Goal: Use online tool/utility: Utilize a website feature to perform a specific function

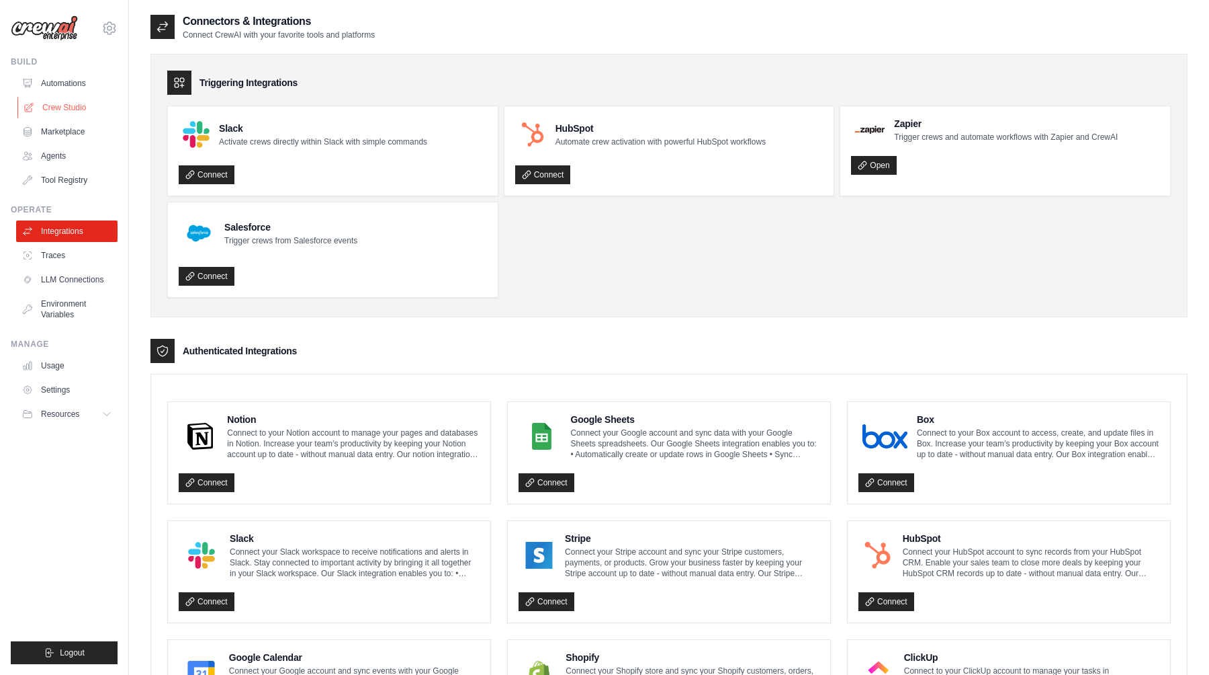
click at [69, 118] on link "Crew Studio" at bounding box center [67, 108] width 101 height 22
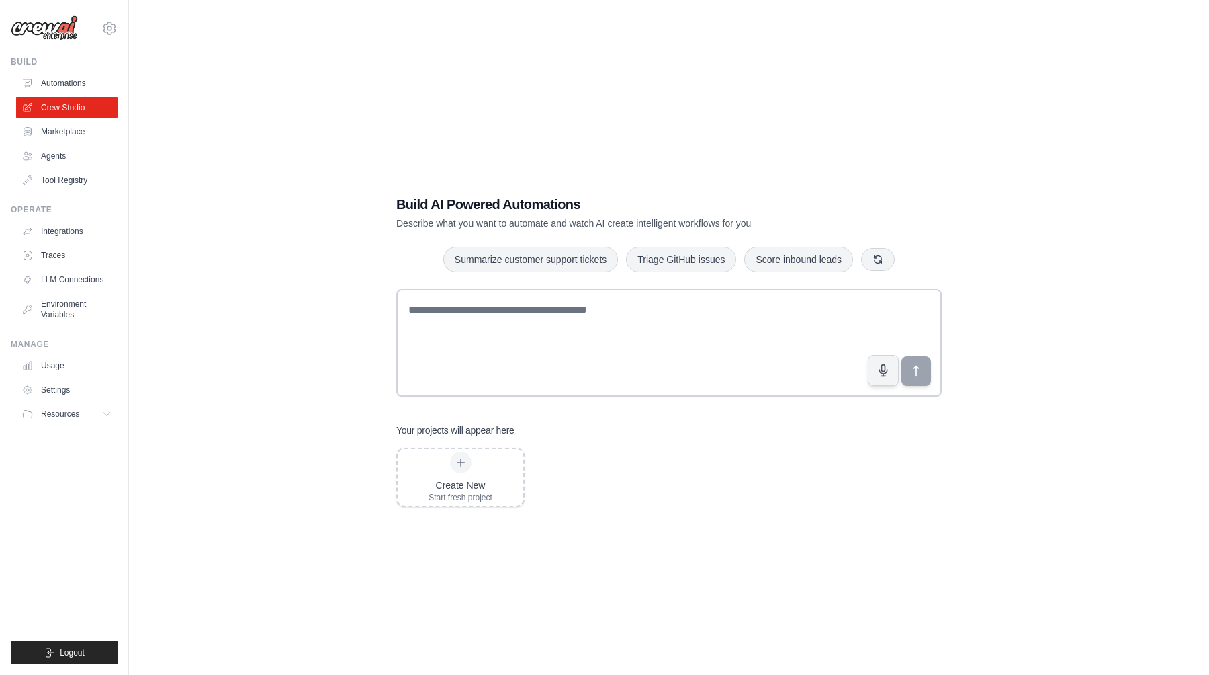
click at [429, 286] on div "Build AI Powered Automations Describe what you want to automate and watch AI cr…" at bounding box center [669, 350] width 578 height 355
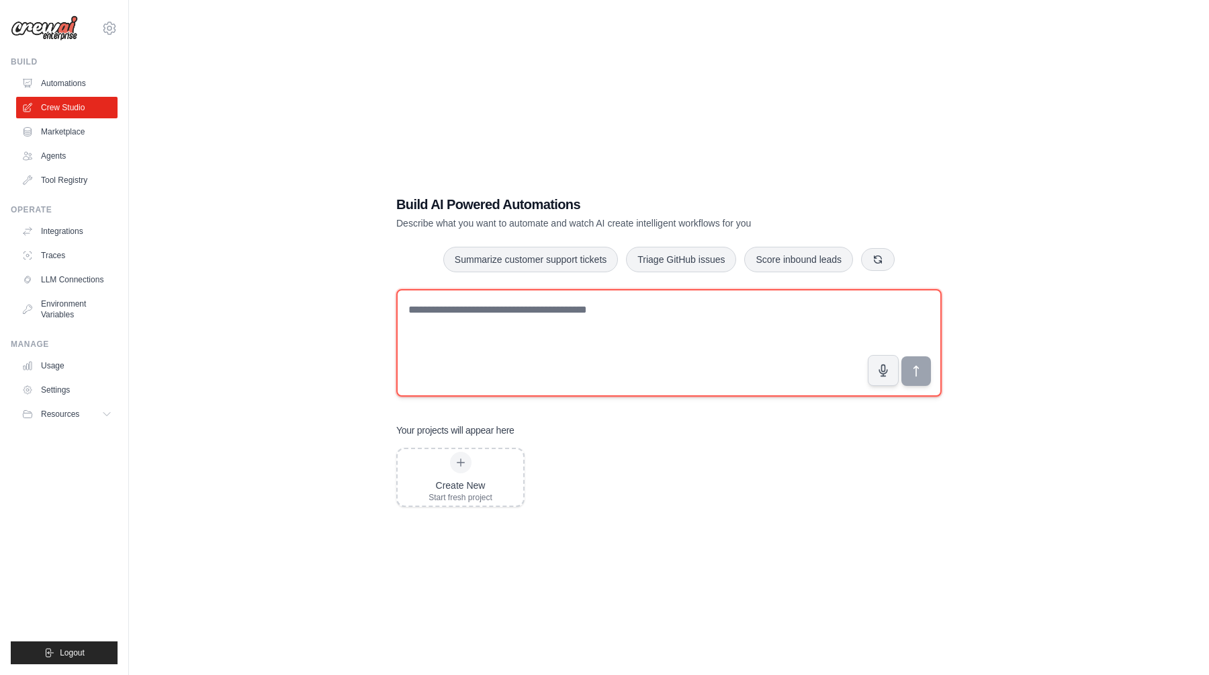
click at [431, 319] on textarea at bounding box center [669, 343] width 546 height 108
paste textarea "**********"
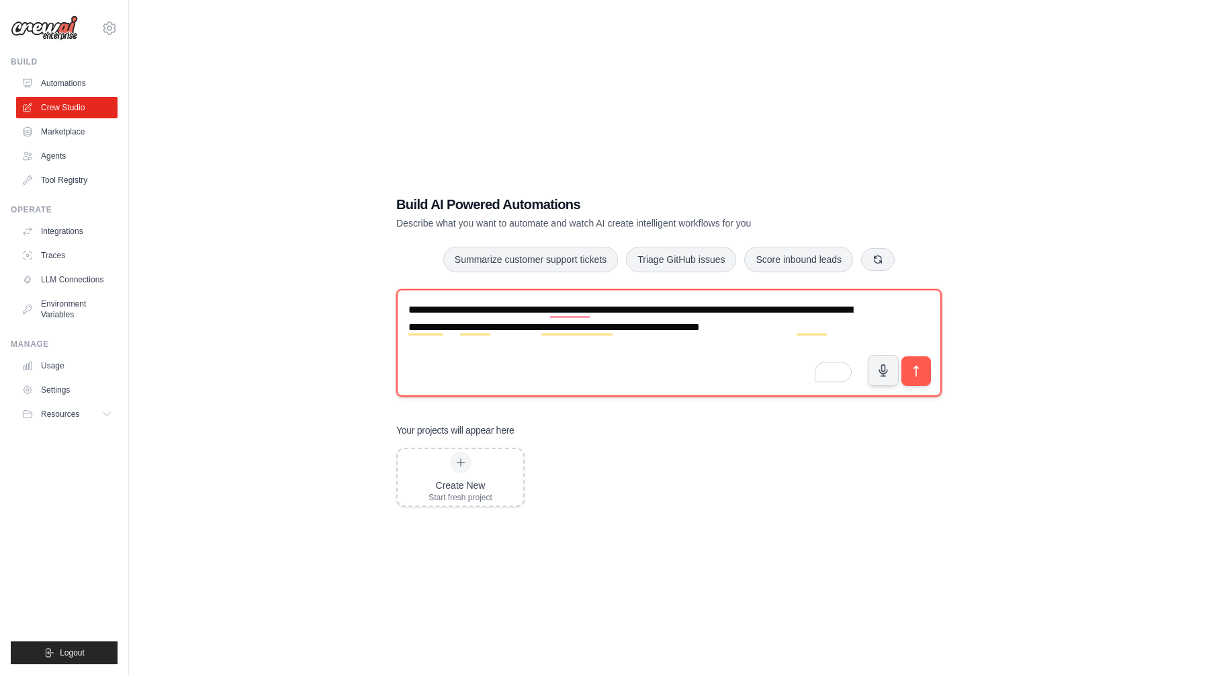
paste textarea "**********"
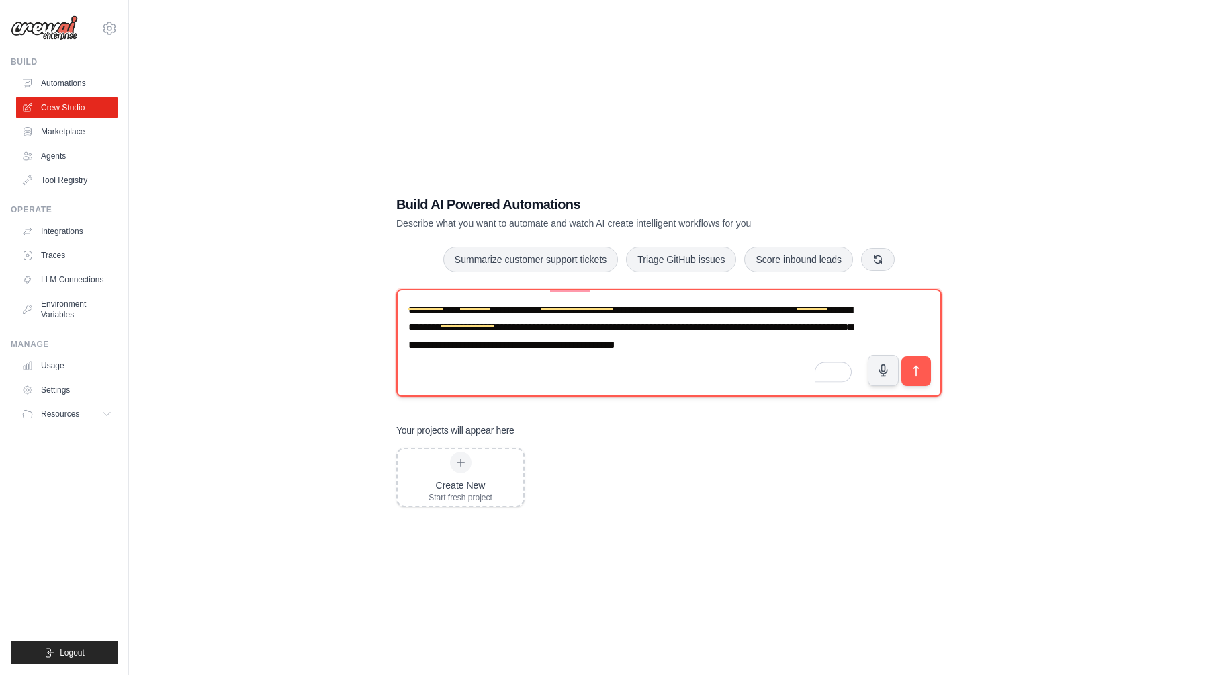
drag, startPoint x: 464, startPoint y: 384, endPoint x: 464, endPoint y: 337, distance: 47.0
click at [464, 337] on textarea "**********" at bounding box center [669, 343] width 546 height 108
paste textarea "**********"
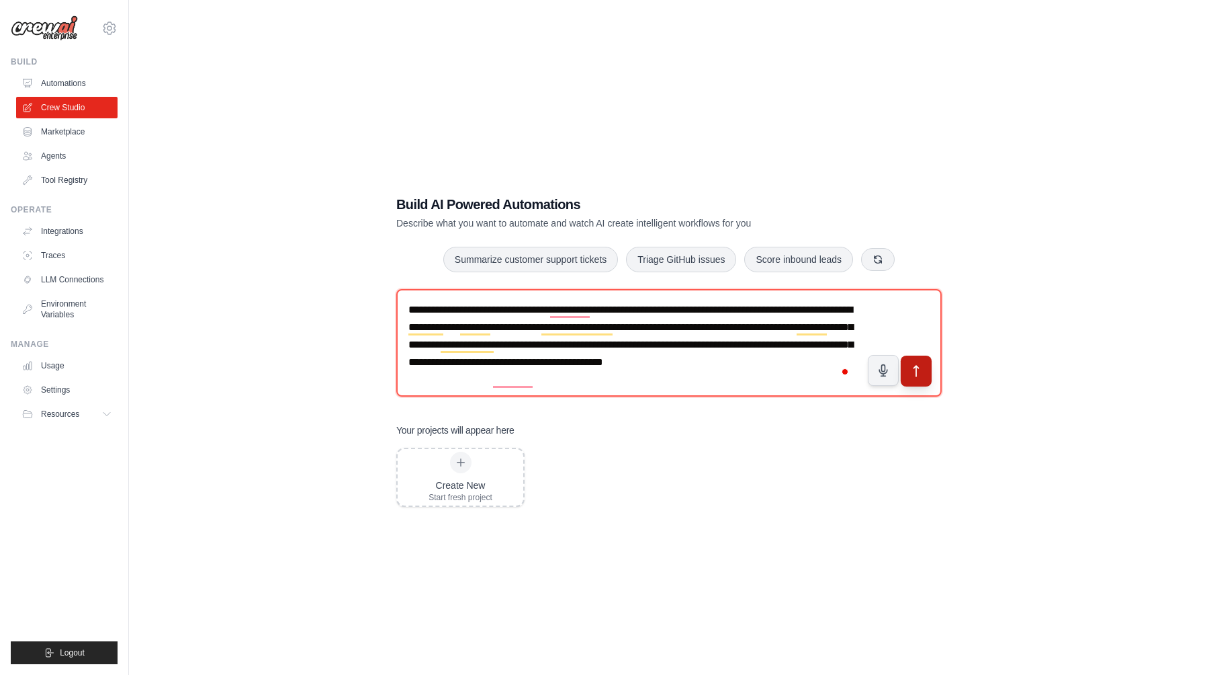
type textarea "**********"
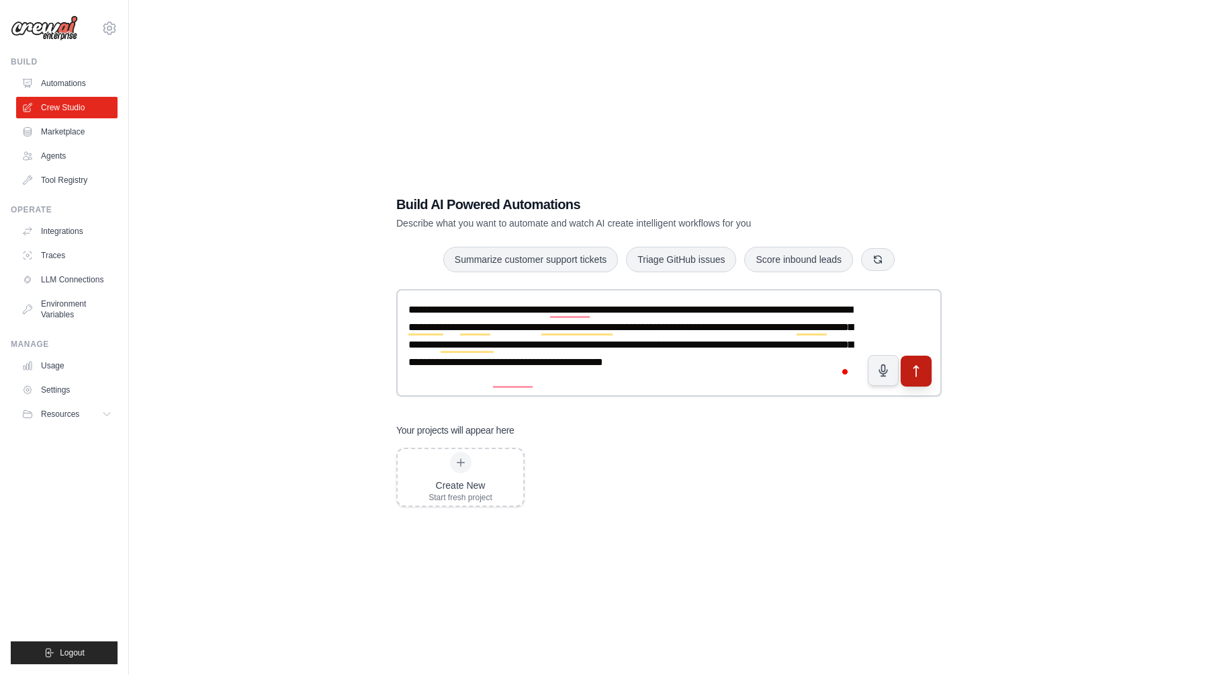
click at [906, 364] on button "submit" at bounding box center [916, 370] width 31 height 31
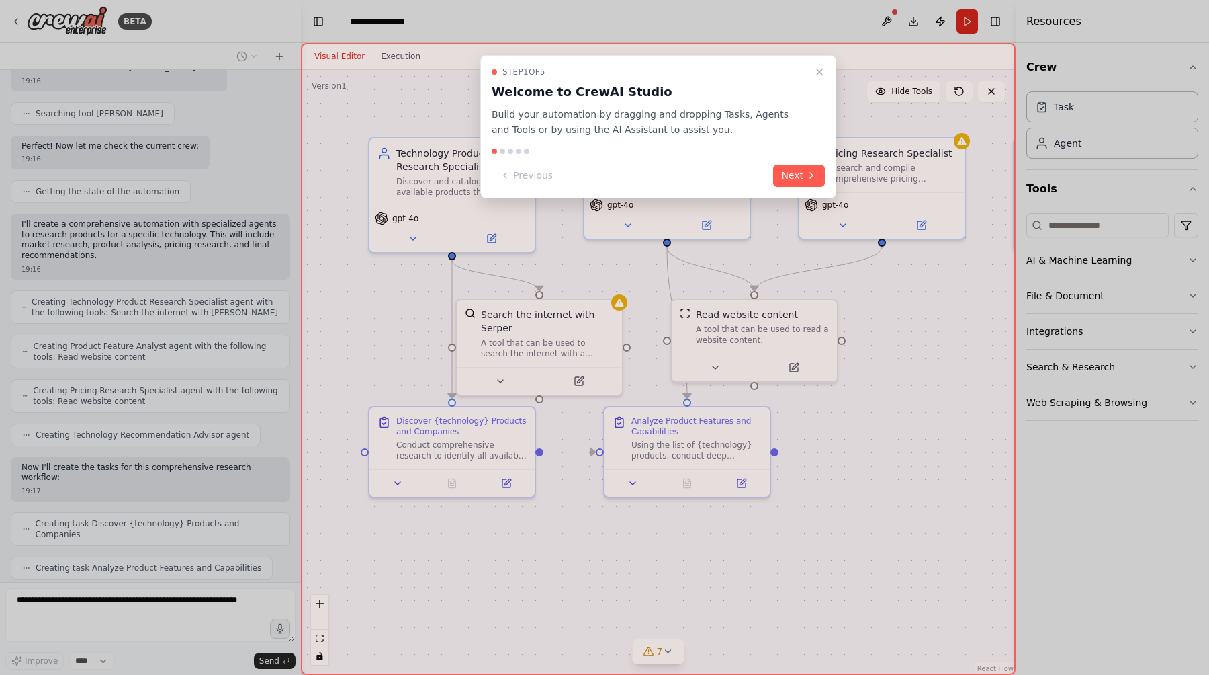
scroll to position [265, 0]
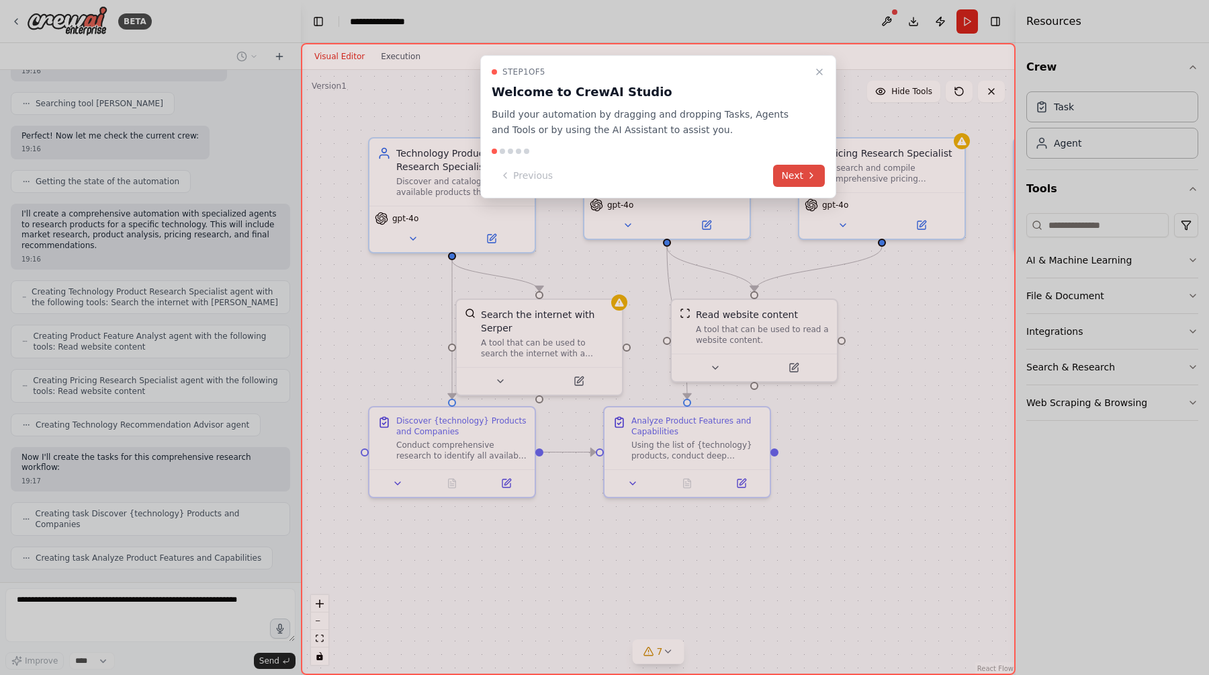
click at [789, 177] on button "Next" at bounding box center [799, 176] width 52 height 22
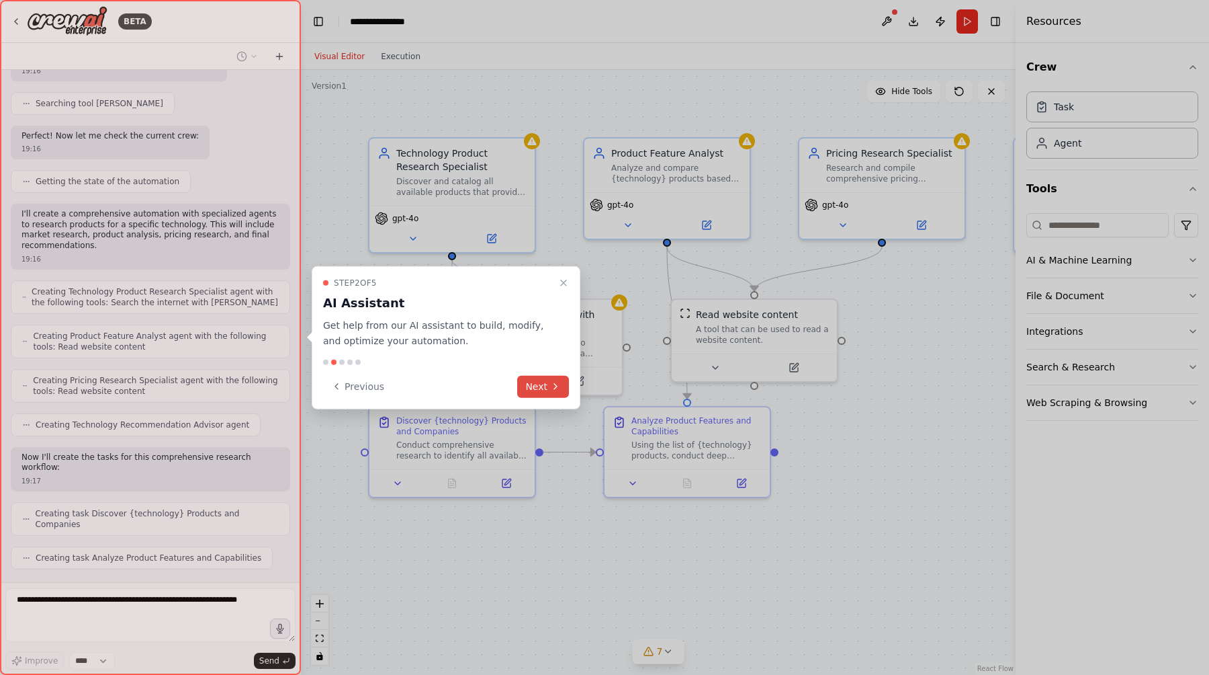
scroll to position [298, 0]
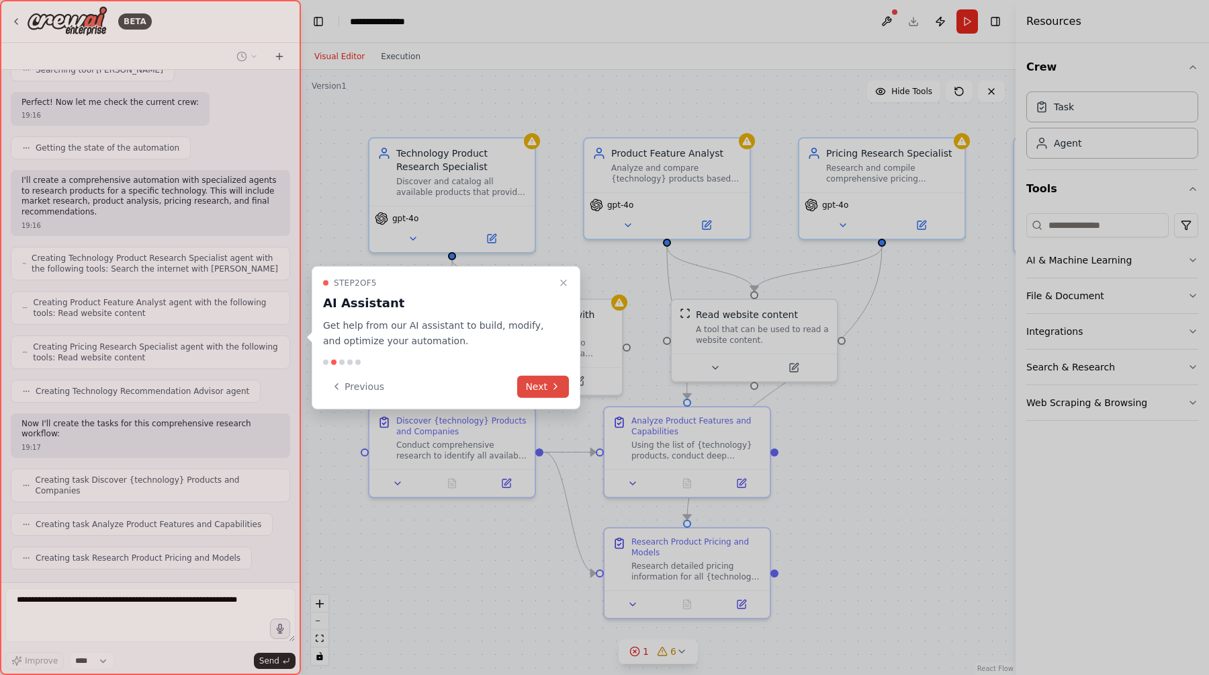
click at [542, 385] on button "Next" at bounding box center [543, 386] width 52 height 22
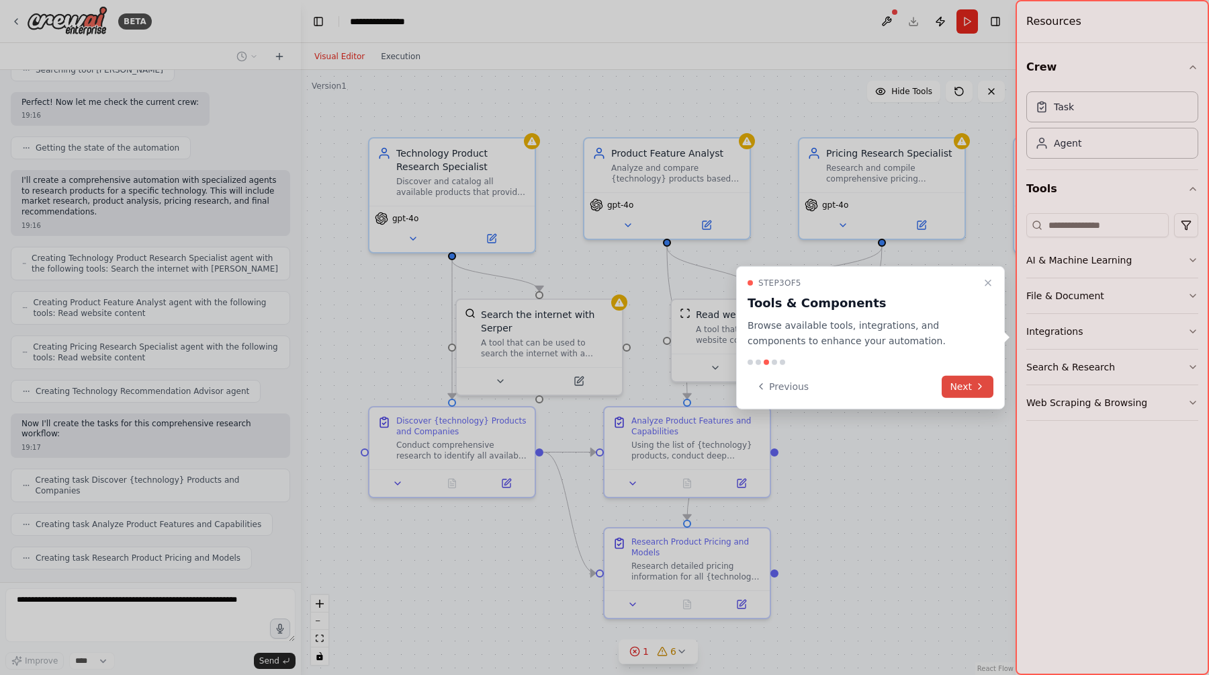
scroll to position [343, 0]
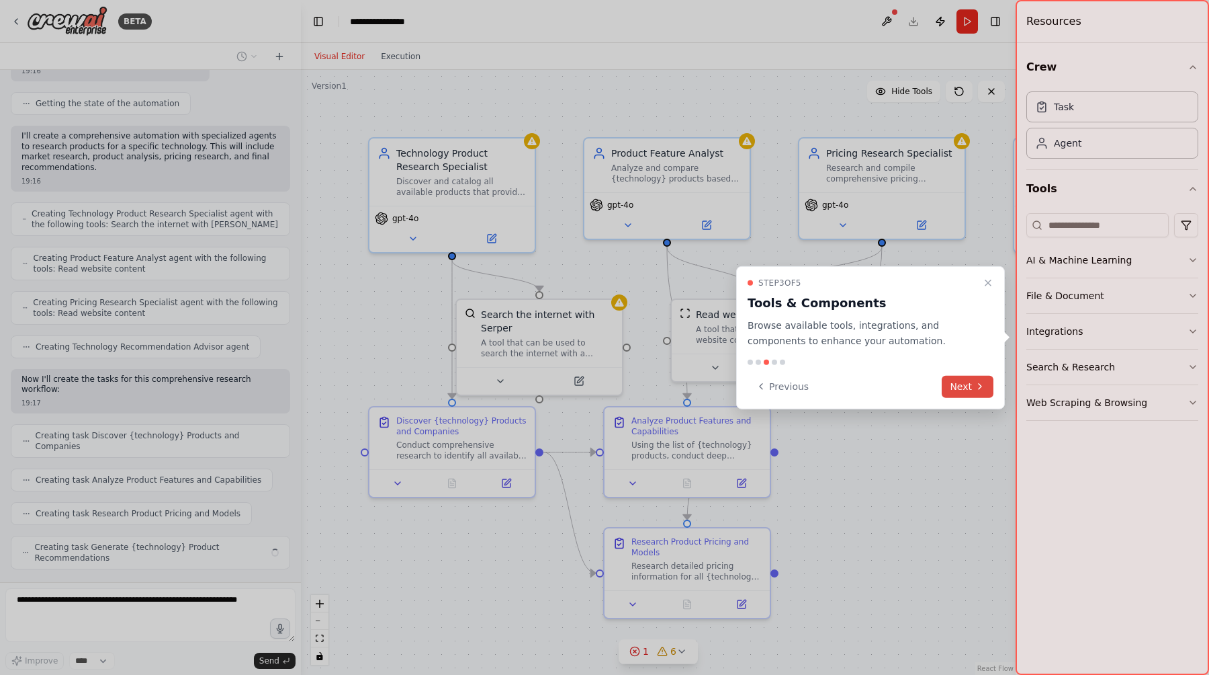
click at [964, 386] on button "Next" at bounding box center [968, 386] width 52 height 22
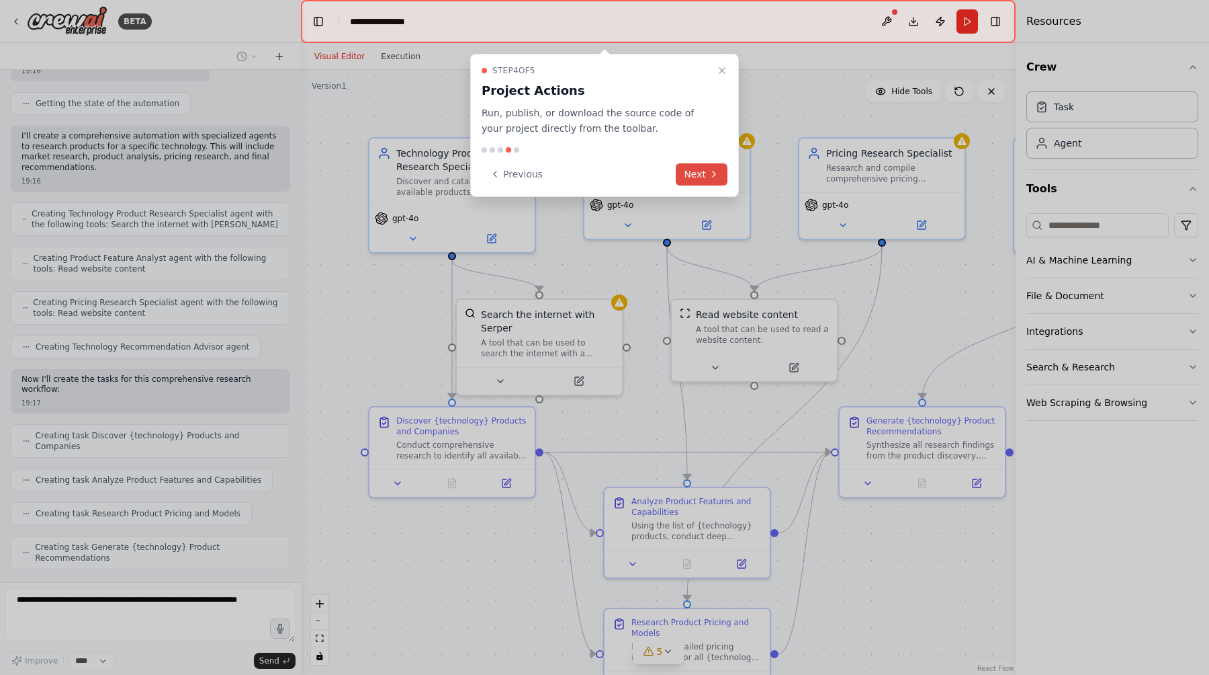
click at [716, 176] on icon at bounding box center [714, 174] width 11 height 11
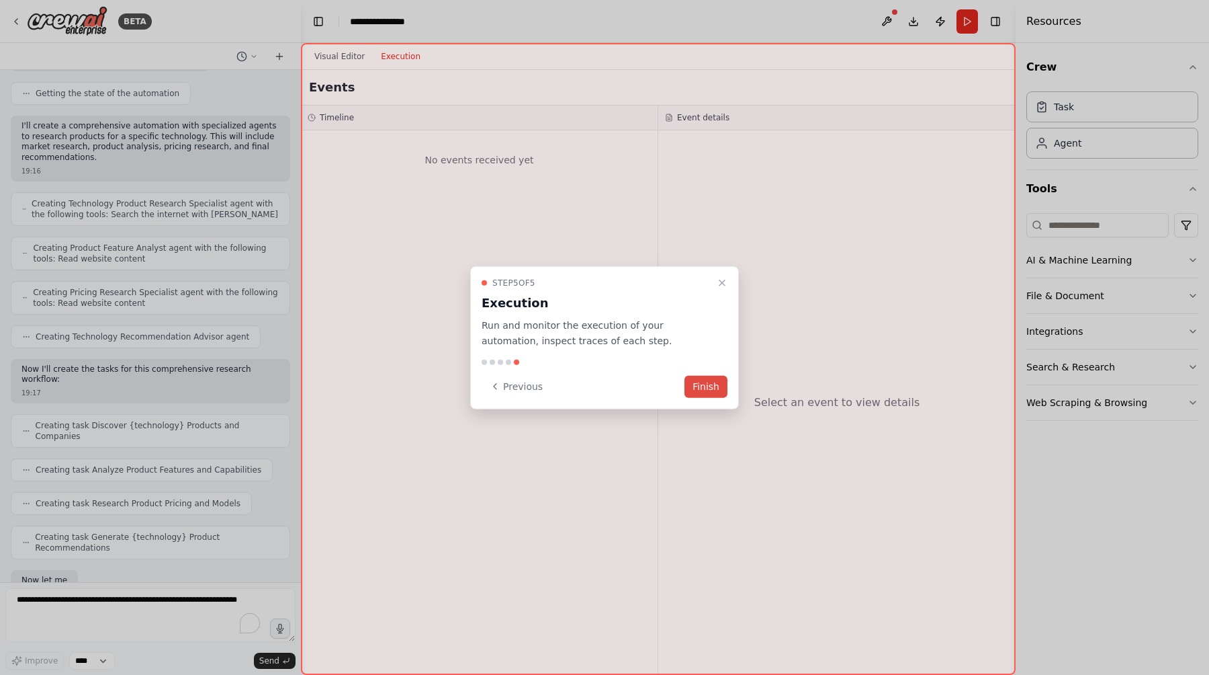
scroll to position [421, 0]
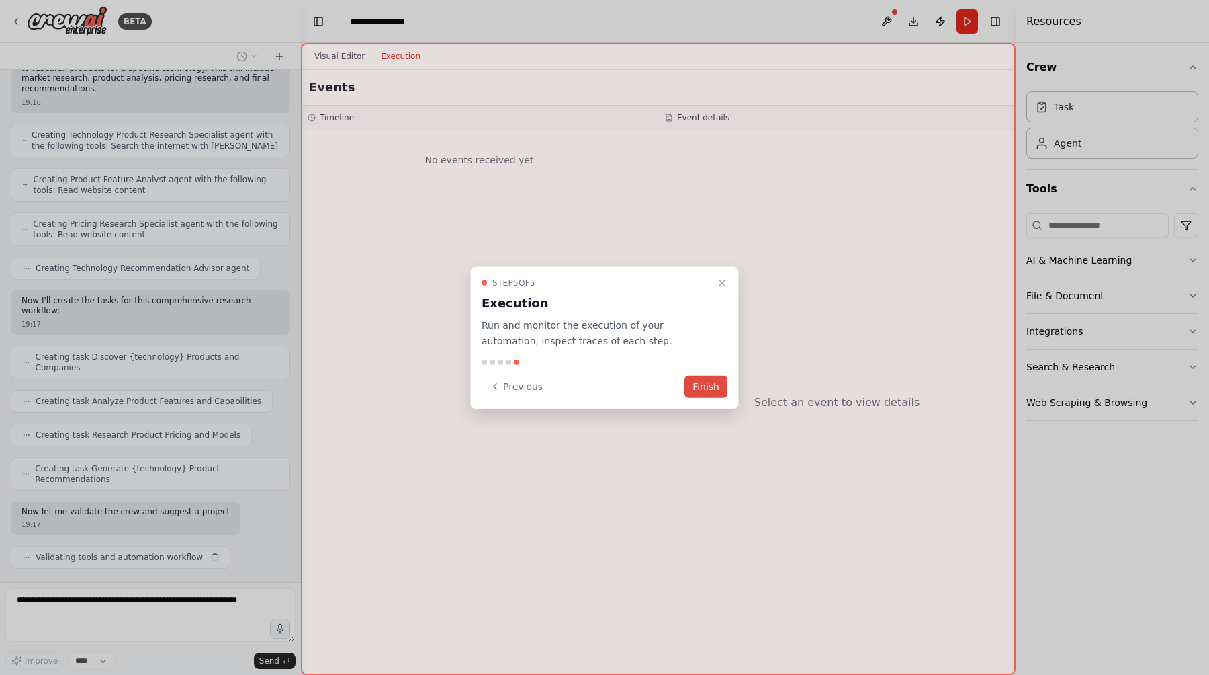
click at [704, 388] on button "Finish" at bounding box center [706, 386] width 43 height 22
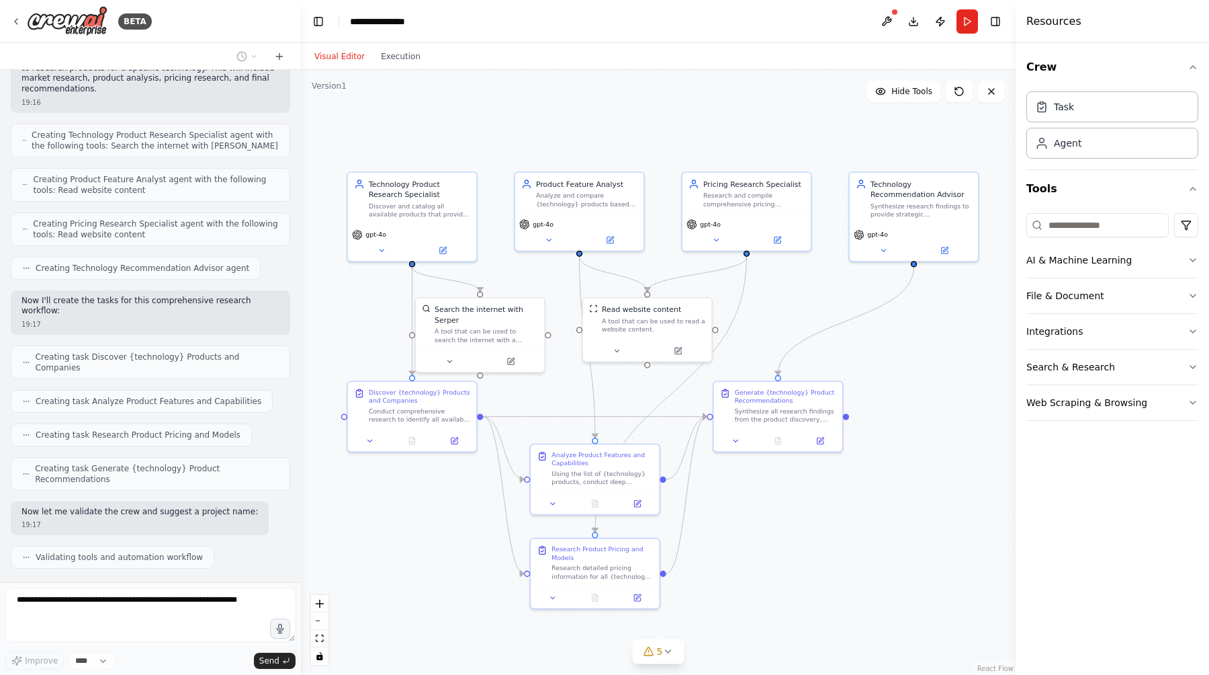
drag, startPoint x: 702, startPoint y: 110, endPoint x: 628, endPoint y: 116, distance: 74.8
click at [628, 116] on div ".deletable-edge-delete-btn { width: 20px; height: 20px; border: 0px solid #ffff…" at bounding box center [658, 372] width 715 height 605
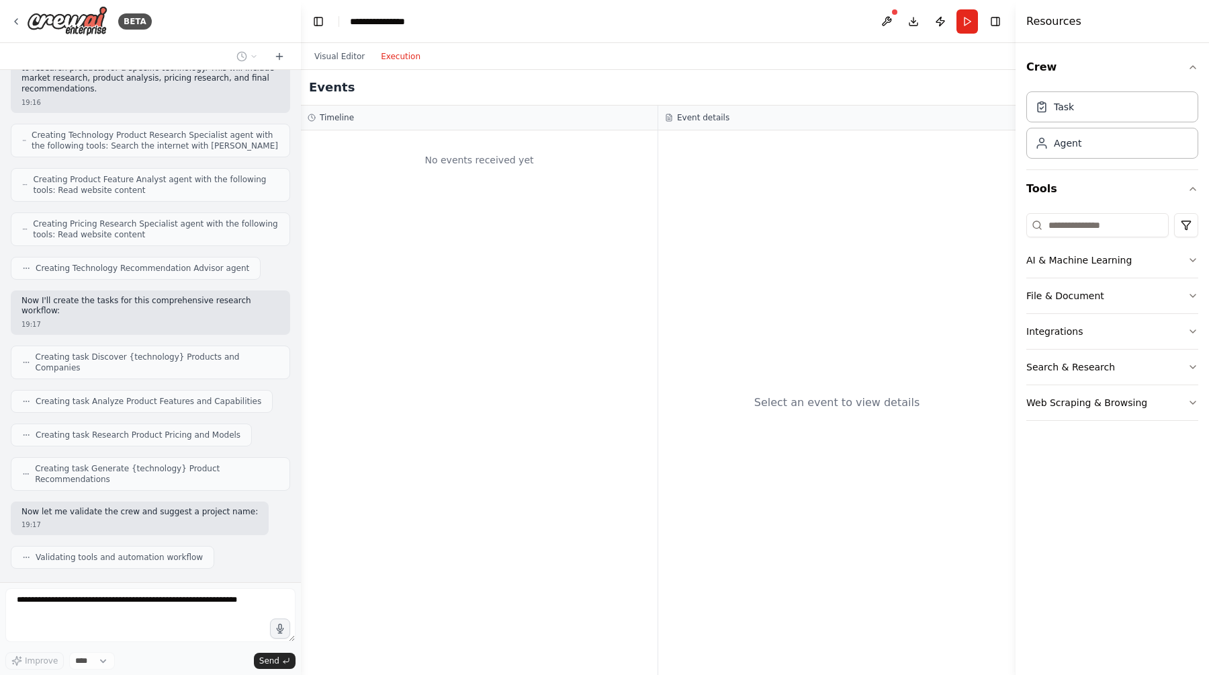
click at [389, 61] on button "Execution" at bounding box center [401, 56] width 56 height 16
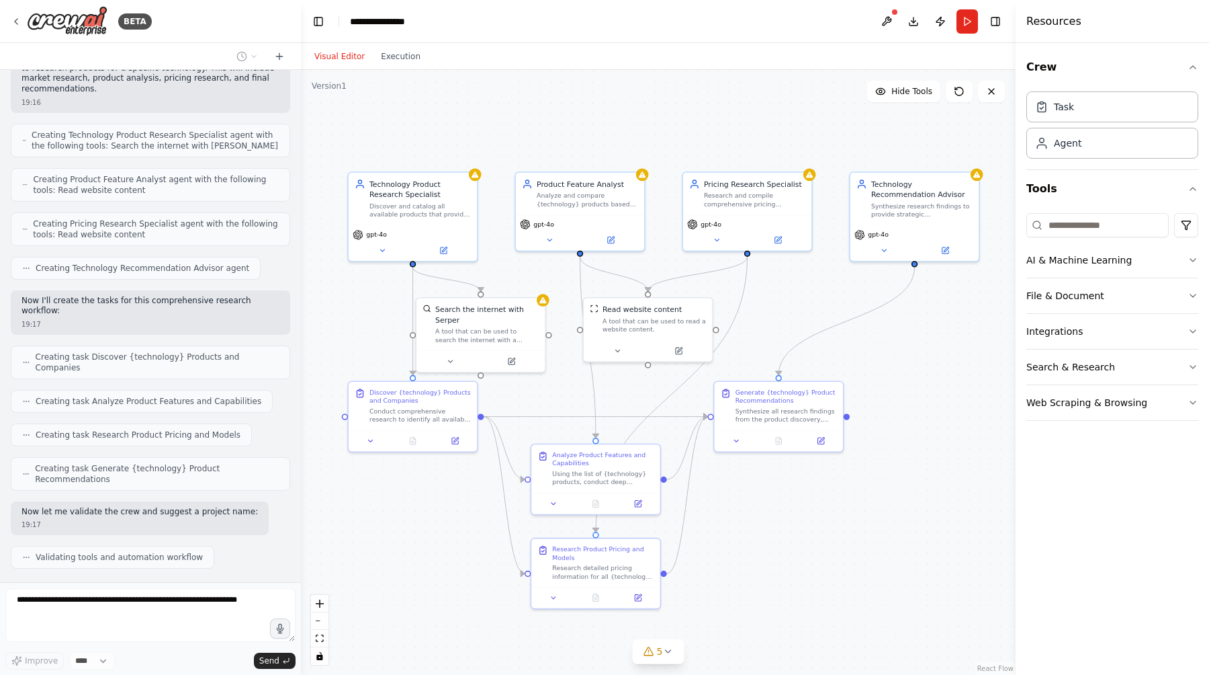
click at [329, 54] on button "Visual Editor" at bounding box center [339, 56] width 67 height 16
click at [967, 15] on button "Run" at bounding box center [968, 21] width 22 height 24
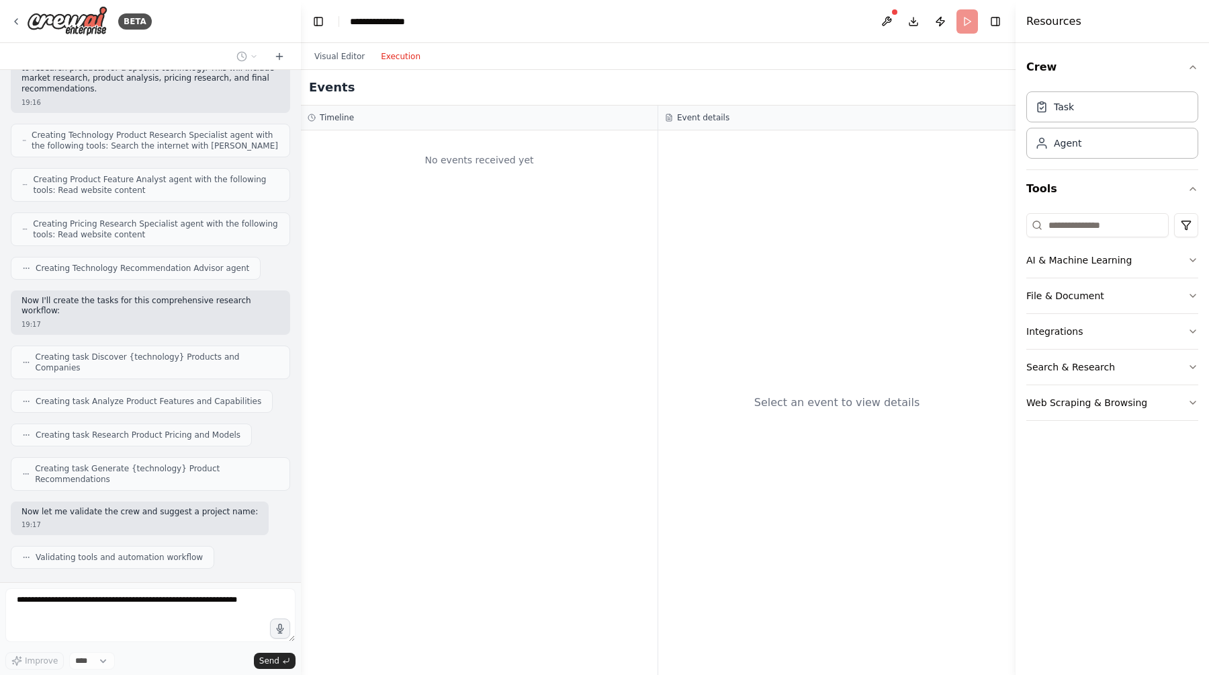
click at [404, 58] on button "Execution" at bounding box center [401, 56] width 56 height 16
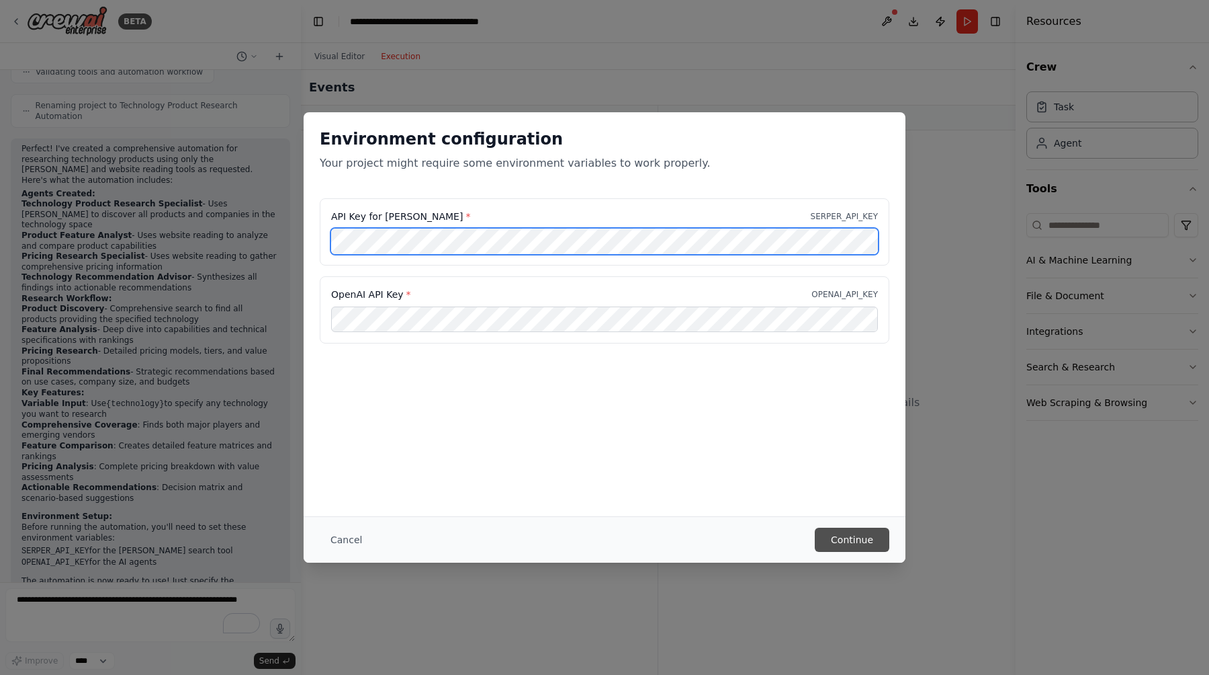
scroll to position [917, 0]
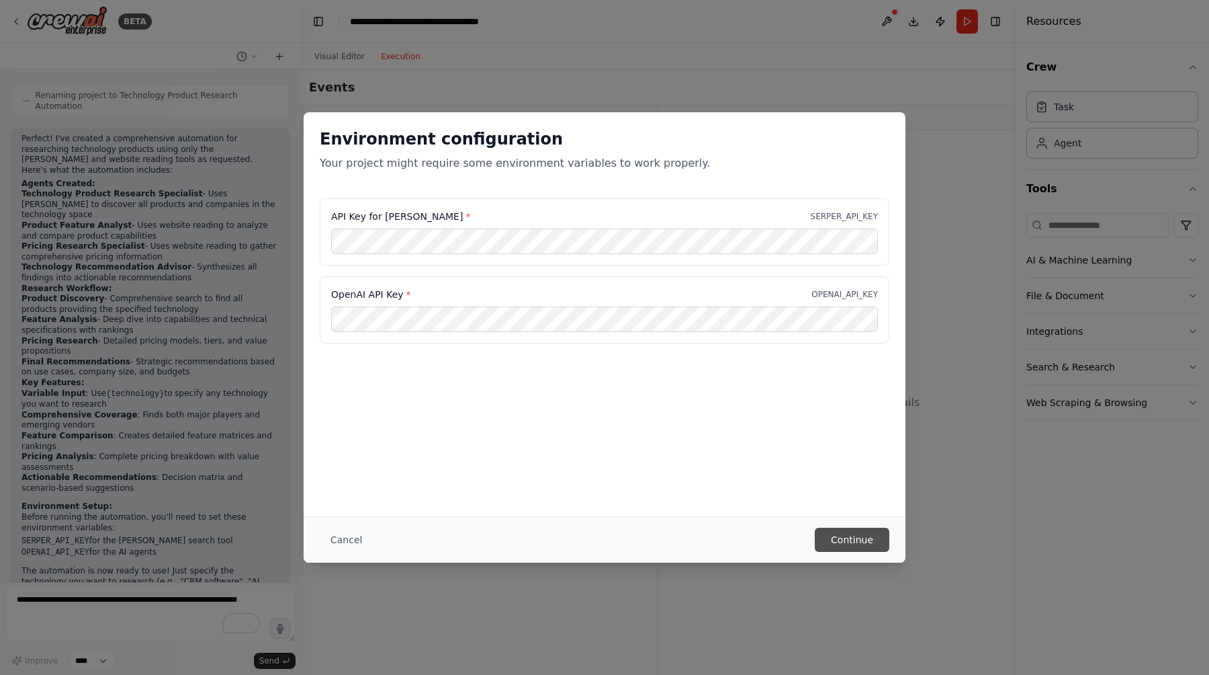
click at [859, 540] on button "Continue" at bounding box center [852, 539] width 75 height 24
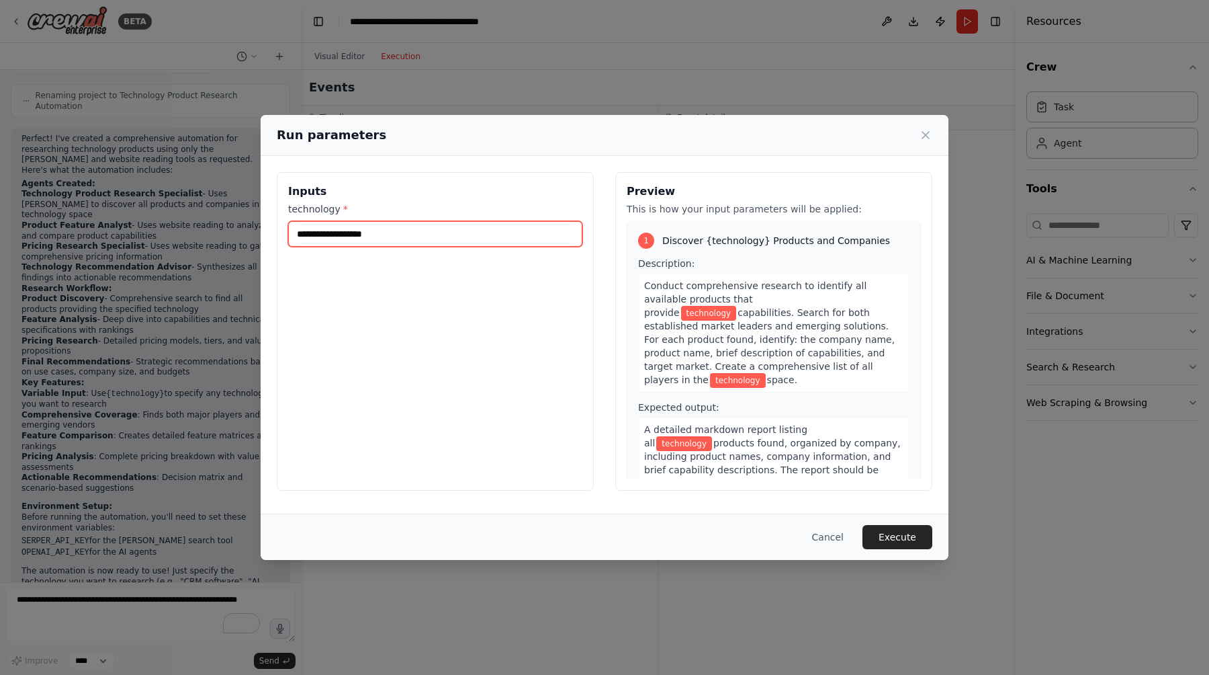
click at [456, 235] on input "technology *" at bounding box center [435, 234] width 294 height 26
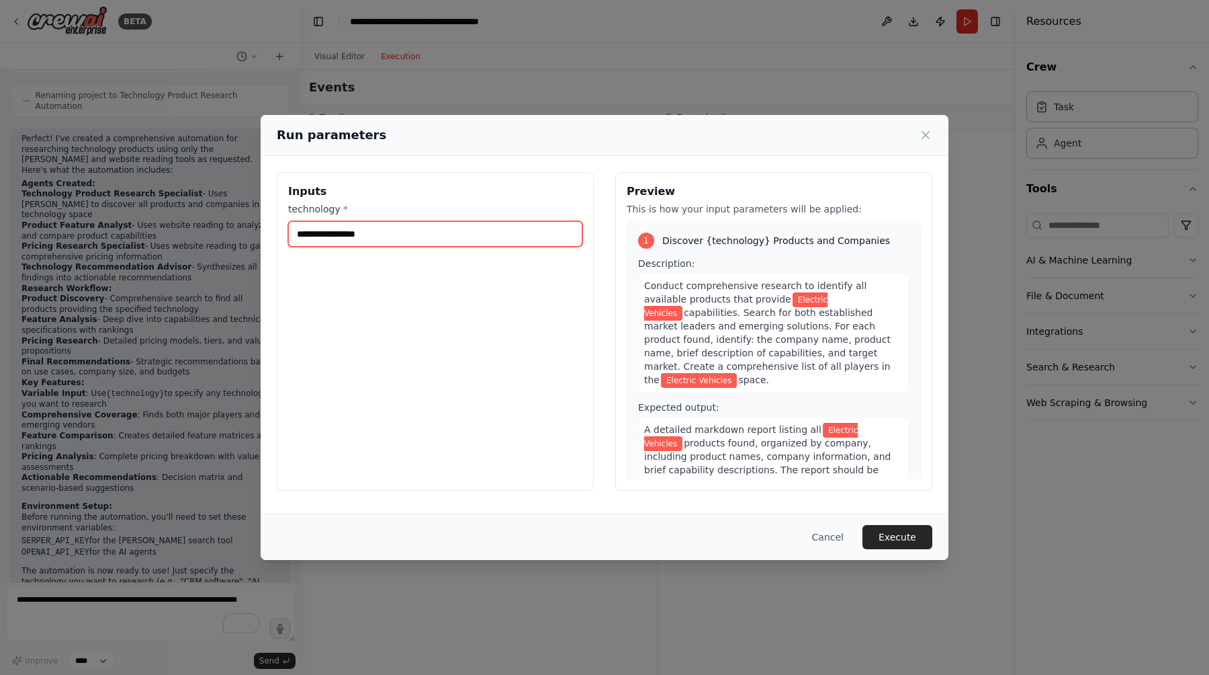
click at [345, 236] on input "**********" at bounding box center [435, 234] width 294 height 26
type input "**********"
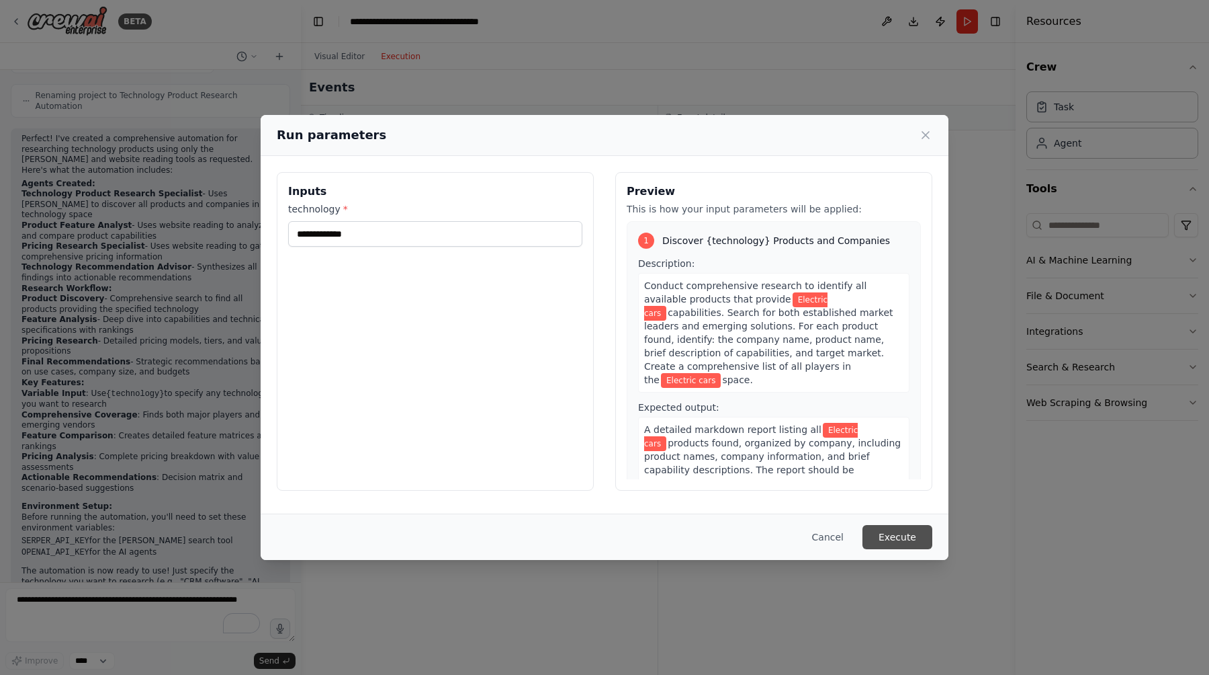
click at [905, 538] on button "Execute" at bounding box center [898, 537] width 70 height 24
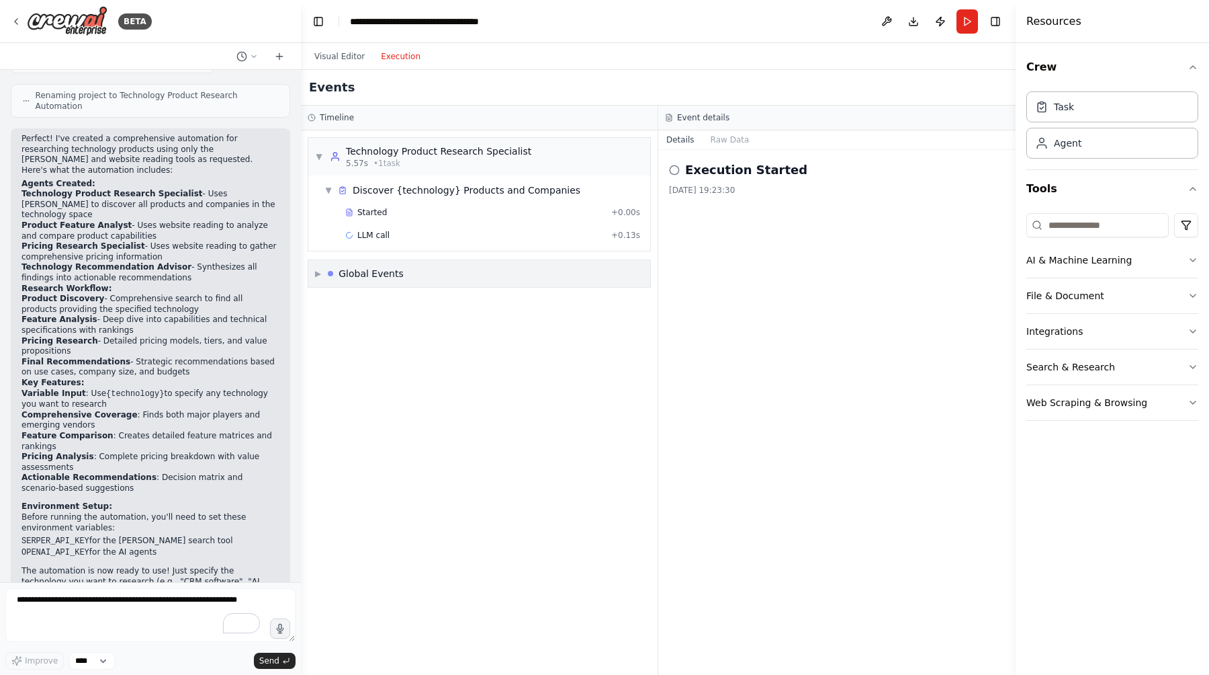
click at [318, 273] on span "▶" at bounding box center [318, 273] width 6 height 11
click at [318, 273] on span "▼" at bounding box center [318, 273] width 6 height 11
click at [390, 56] on button "Execution" at bounding box center [401, 56] width 56 height 16
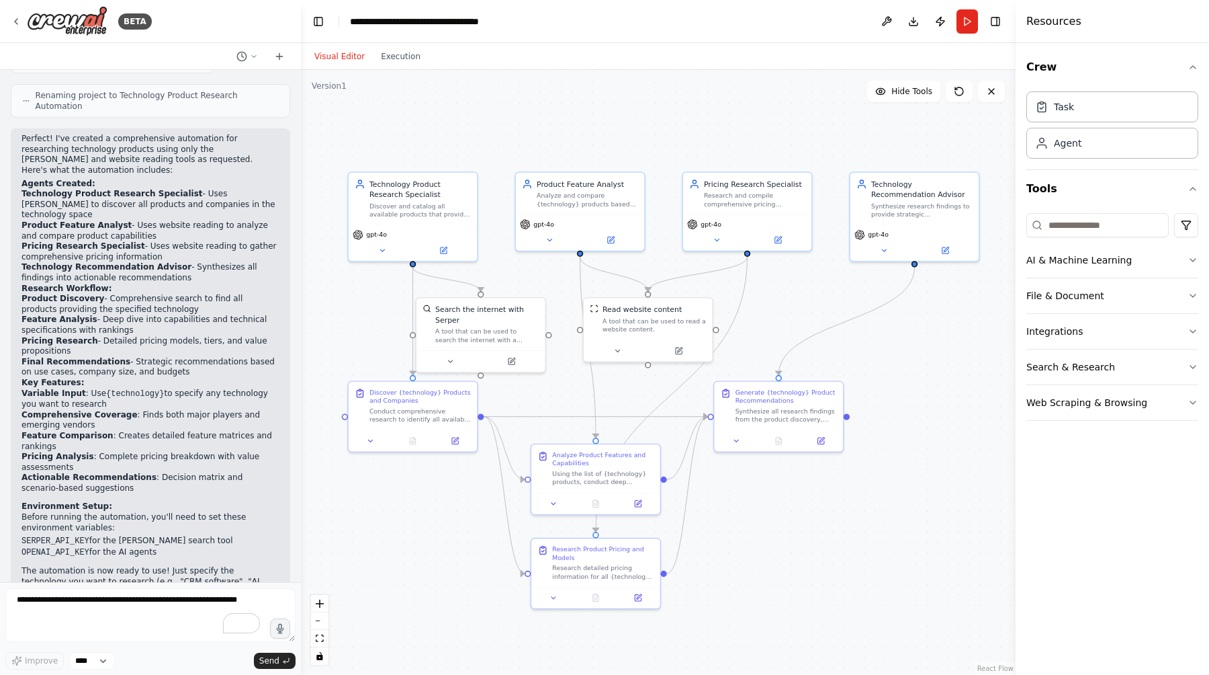
click at [342, 57] on button "Visual Editor" at bounding box center [339, 56] width 67 height 16
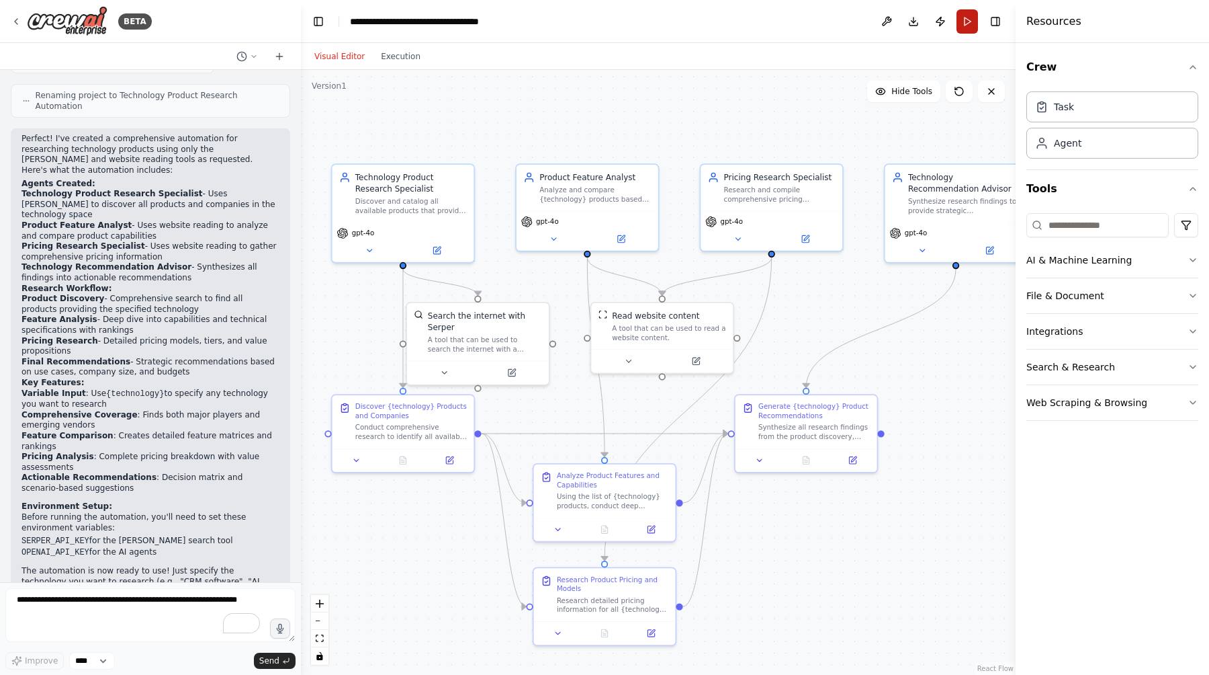
click at [970, 24] on button "Run" at bounding box center [968, 21] width 22 height 24
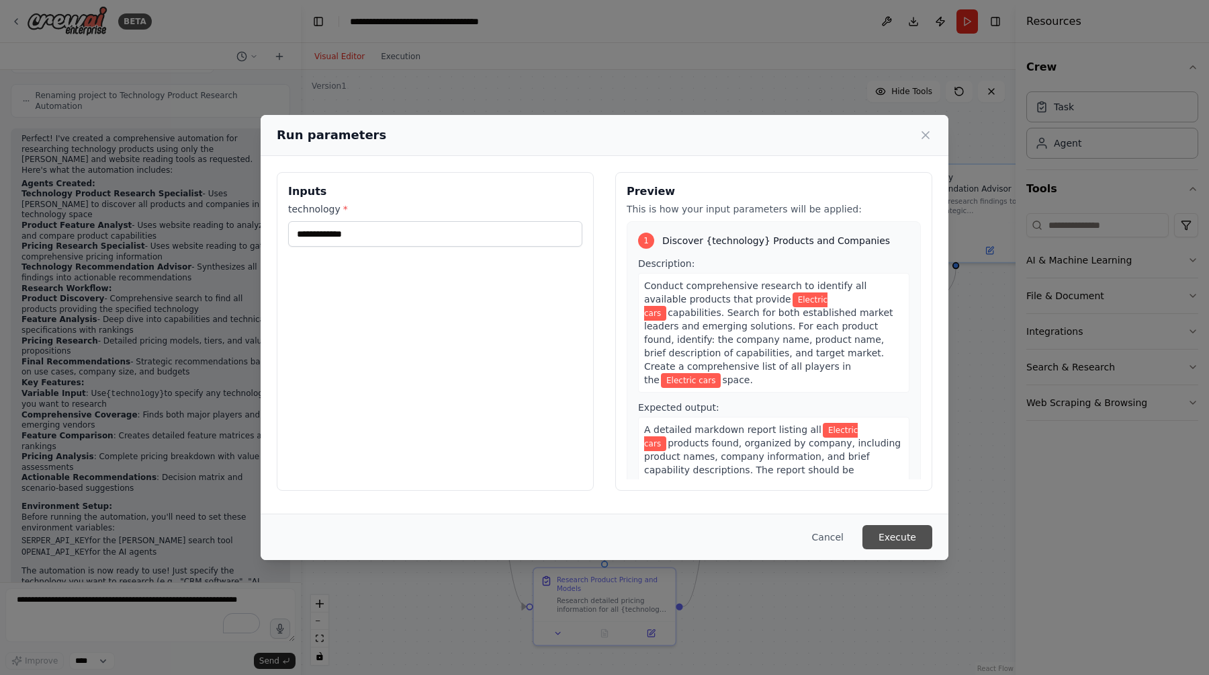
click at [901, 536] on button "Execute" at bounding box center [898, 537] width 70 height 24
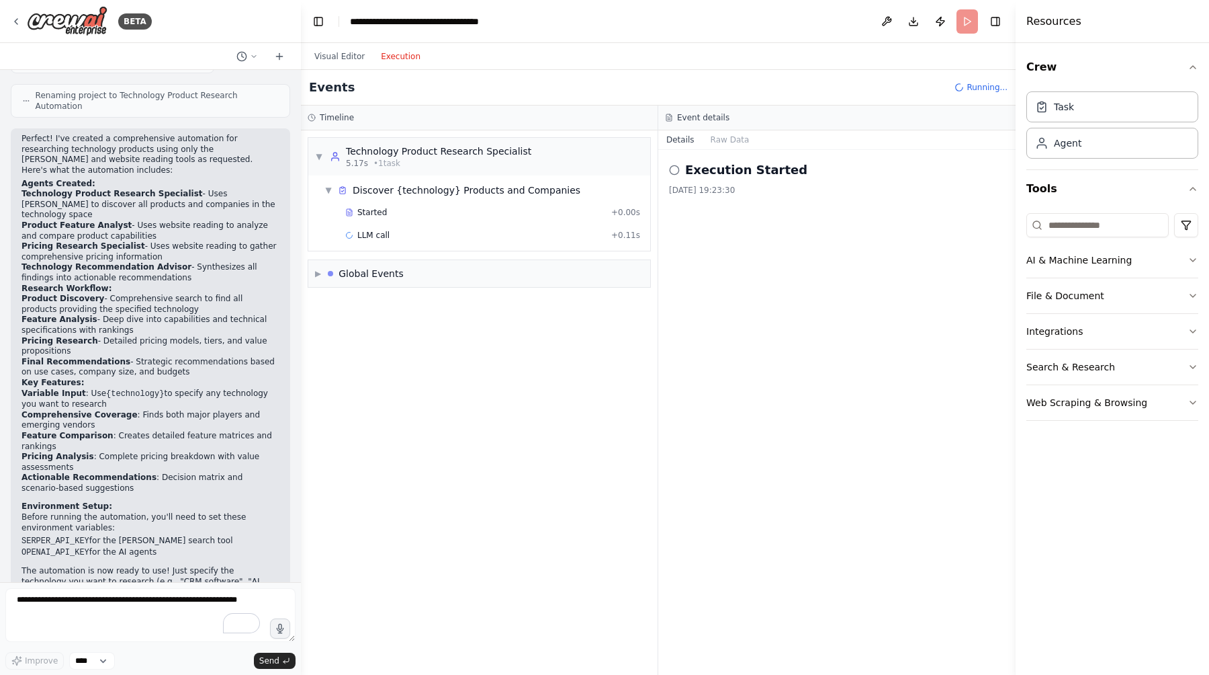
click at [391, 55] on button "Execution" at bounding box center [401, 56] width 56 height 16
click at [721, 140] on button "Raw Data" at bounding box center [730, 139] width 55 height 19
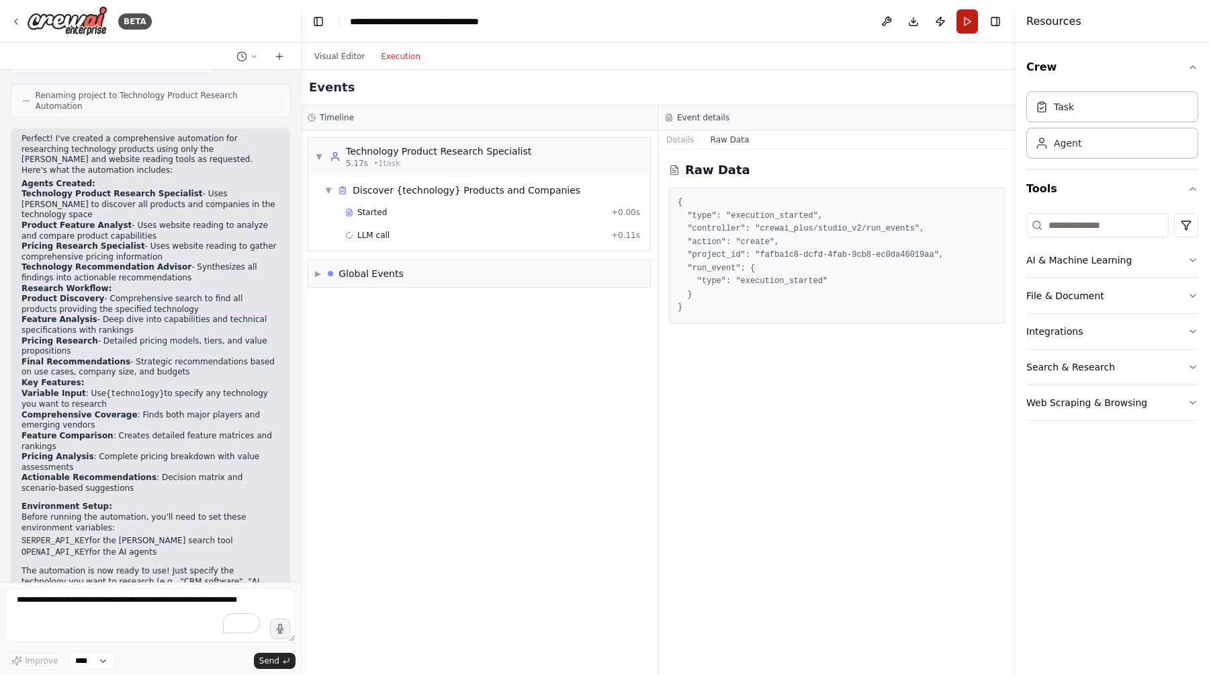
click at [965, 23] on button "Run" at bounding box center [968, 21] width 22 height 24
